Goal: Find specific page/section: Find specific page/section

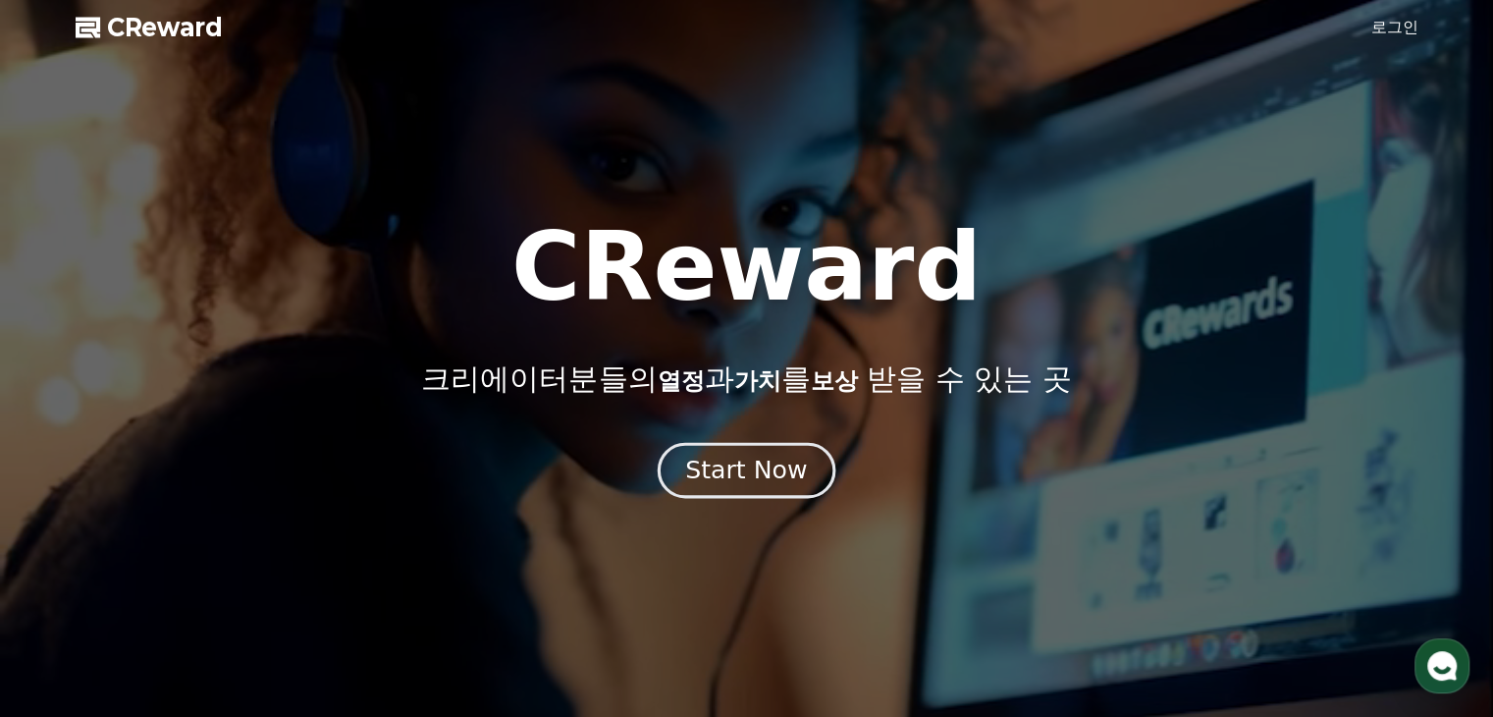
click at [748, 467] on div "Start Now" at bounding box center [746, 470] width 122 height 33
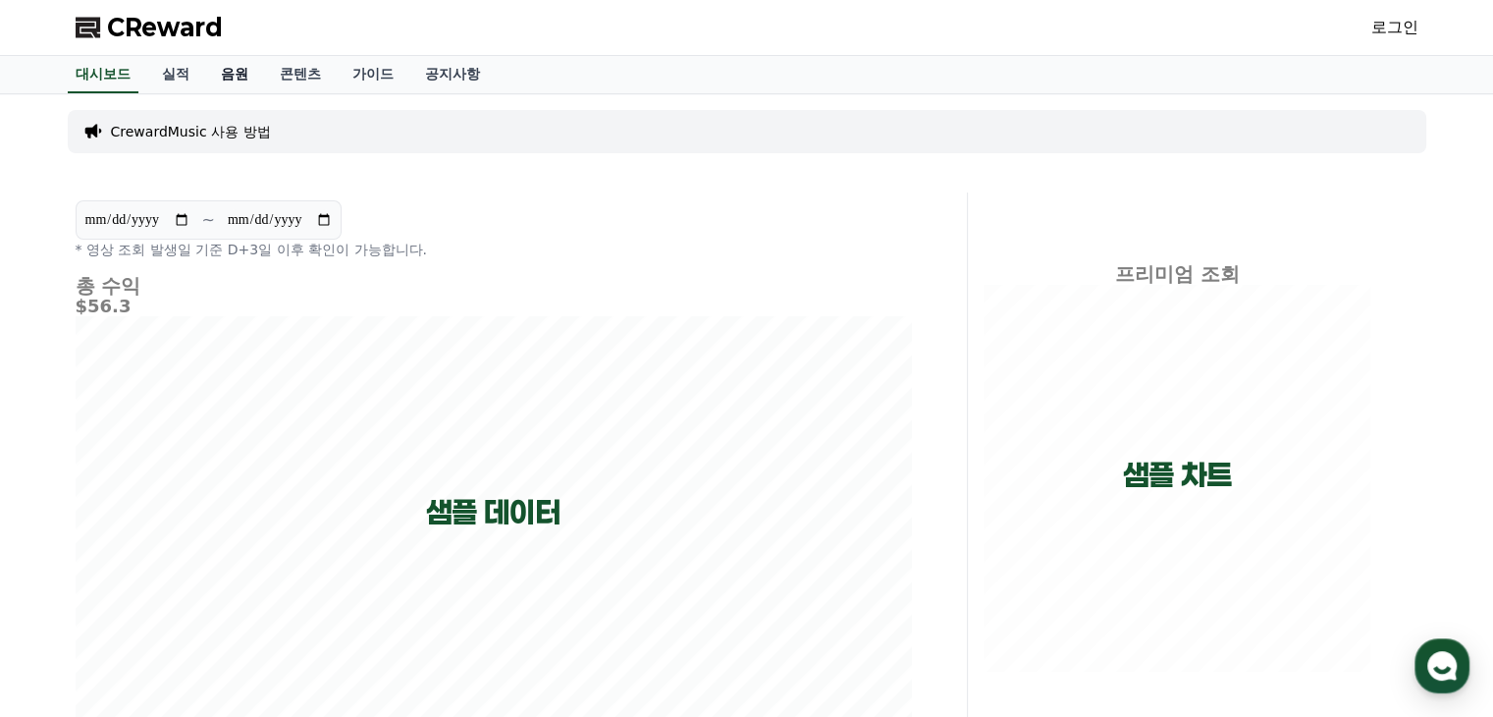
click at [250, 76] on link "음원" at bounding box center [234, 74] width 59 height 37
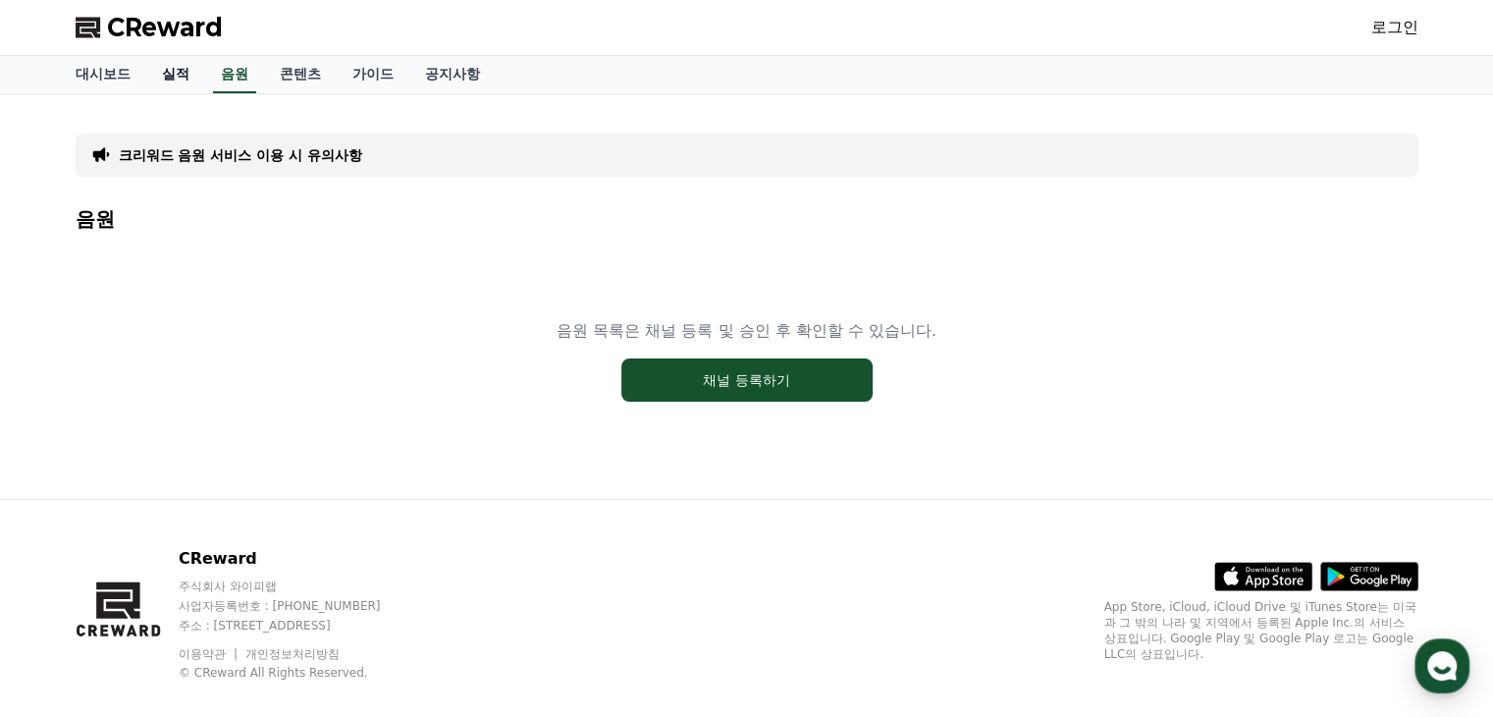
click at [160, 68] on link "실적" at bounding box center [175, 74] width 59 height 37
